Goal: Transaction & Acquisition: Purchase product/service

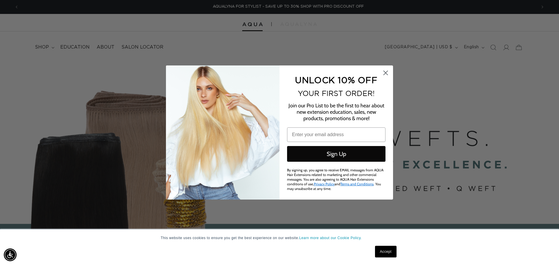
scroll to position [0, 1035]
click at [385, 72] on circle "Close dialog" at bounding box center [386, 73] width 10 height 10
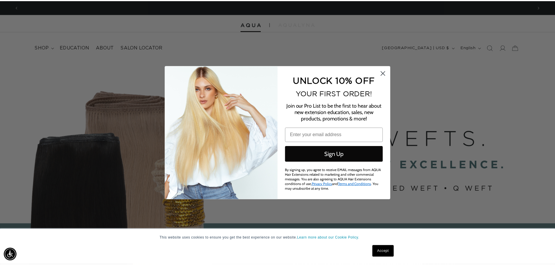
scroll to position [0, 0]
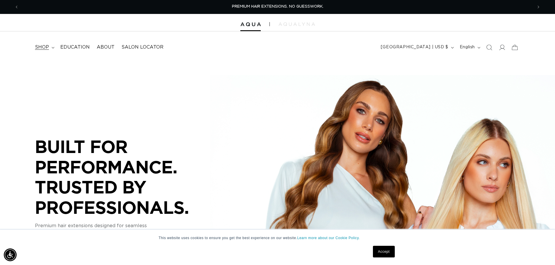
click at [51, 49] on summary "shop" at bounding box center [43, 47] width 25 height 13
click at [490, 49] on icon "Search" at bounding box center [489, 47] width 6 height 6
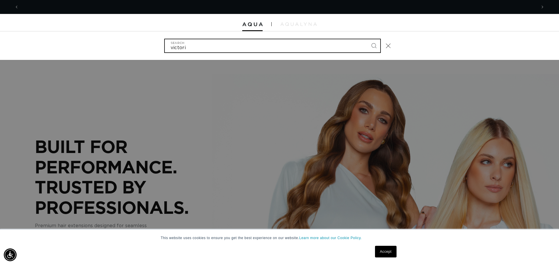
scroll to position [0, 518]
type input "victoria root tap"
click at [367, 39] on button "Search" at bounding box center [373, 45] width 13 height 13
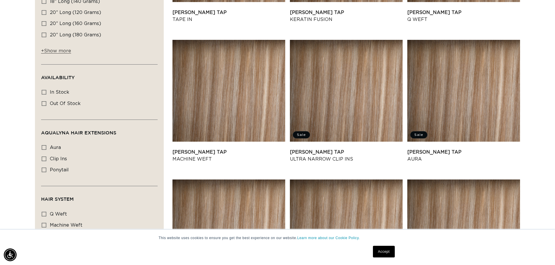
scroll to position [245, 0]
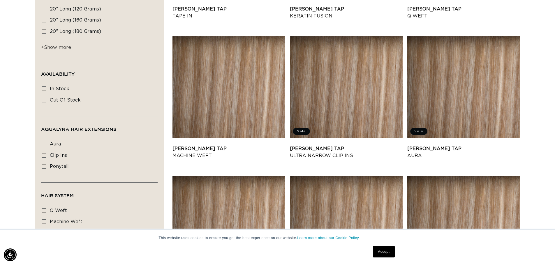
click at [241, 145] on link "Victoria Root Tap Machine Weft" at bounding box center [228, 152] width 113 height 14
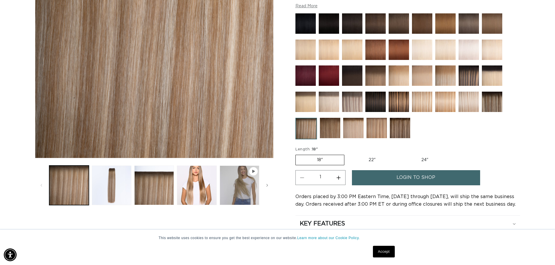
scroll to position [0, 1026]
click at [399, 126] on img at bounding box center [399, 128] width 20 height 20
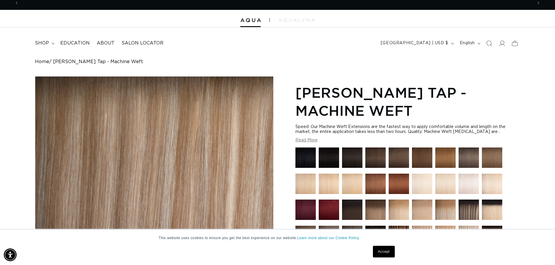
scroll to position [0, 0]
click at [303, 158] on img at bounding box center [305, 158] width 20 height 20
click at [422, 181] on img at bounding box center [422, 184] width 20 height 20
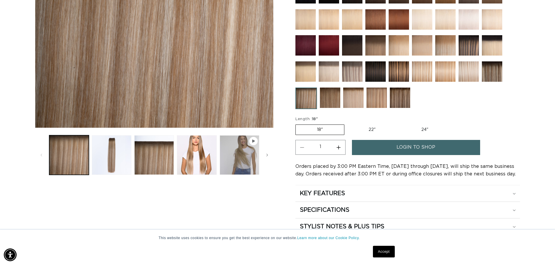
scroll to position [172, 0]
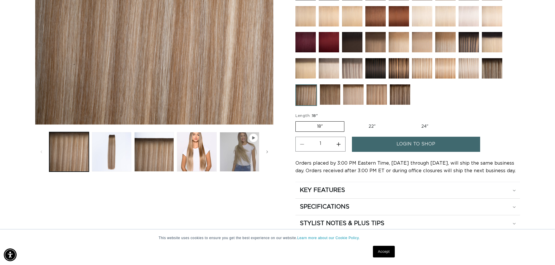
click at [415, 142] on span "login to shop" at bounding box center [415, 144] width 39 height 15
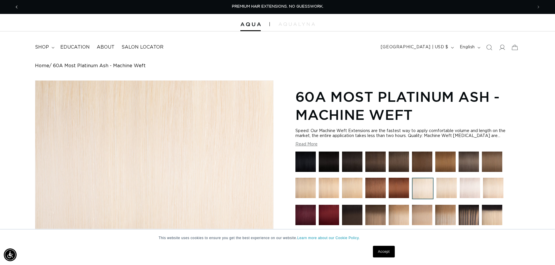
click at [16, 9] on icon "Previous announcement" at bounding box center [17, 7] width 2 height 6
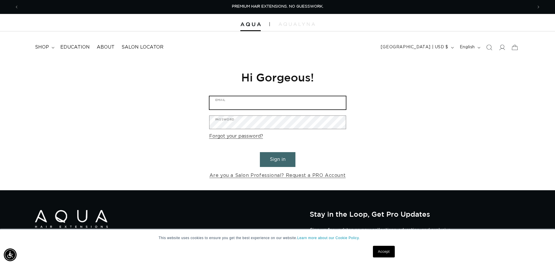
type input "glossedcollective@gmail.com"
click at [281, 155] on button "Sign in" at bounding box center [278, 159] width 36 height 15
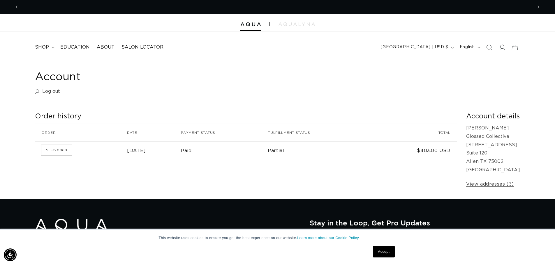
scroll to position [0, 513]
click at [208, 77] on h1 "Account" at bounding box center [277, 77] width 485 height 14
click at [493, 46] on span "Search" at bounding box center [488, 47] width 13 height 13
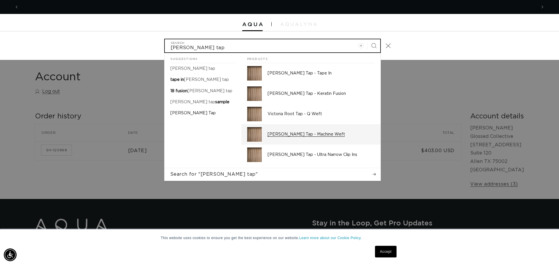
type input "victoria root tap"
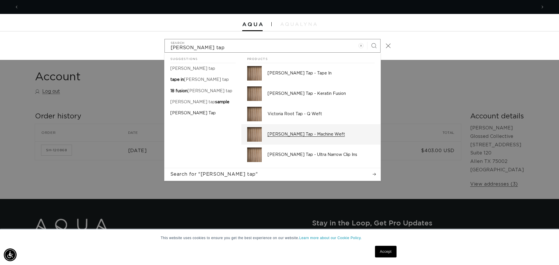
scroll to position [0, 518]
click at [334, 133] on p "[PERSON_NAME] Tap - Machine Weft" at bounding box center [321, 134] width 107 height 5
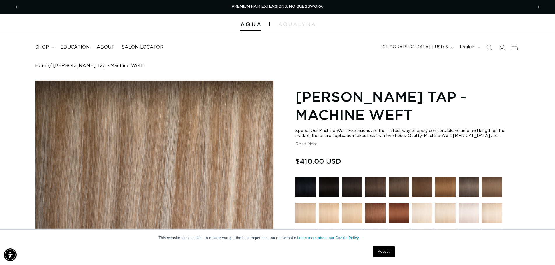
click at [384, 257] on link "Accept" at bounding box center [384, 252] width 22 height 12
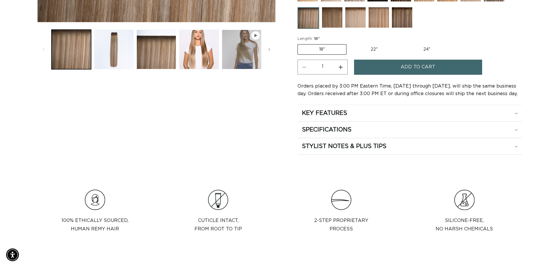
scroll to position [0, 1026]
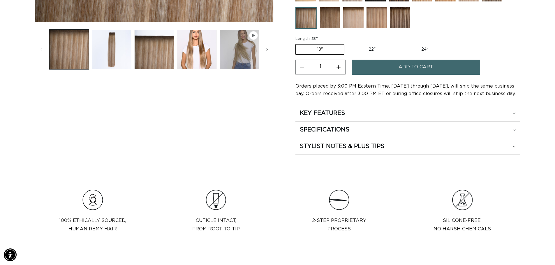
click at [422, 70] on span "Add to cart" at bounding box center [415, 67] width 35 height 15
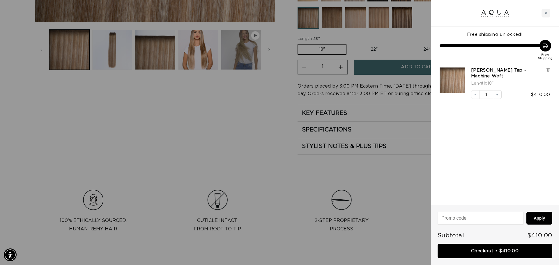
scroll to position [0, 0]
click at [520, 139] on div "Free shipping unlocked! Free Shipping [PERSON_NAME] Tap - Machine Weft Length :…" at bounding box center [495, 115] width 128 height 178
